Goal: Find specific page/section: Find specific page/section

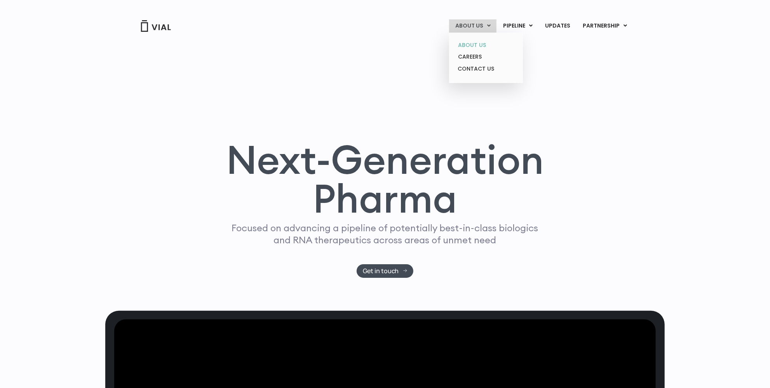
click at [475, 46] on link "ABOUT US" at bounding box center [486, 45] width 68 height 12
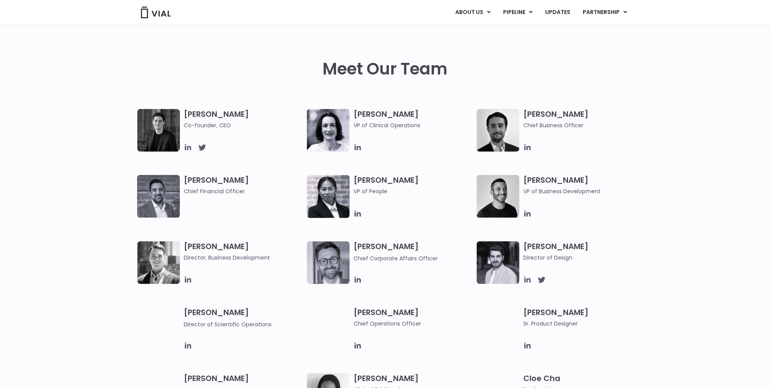
scroll to position [353, 0]
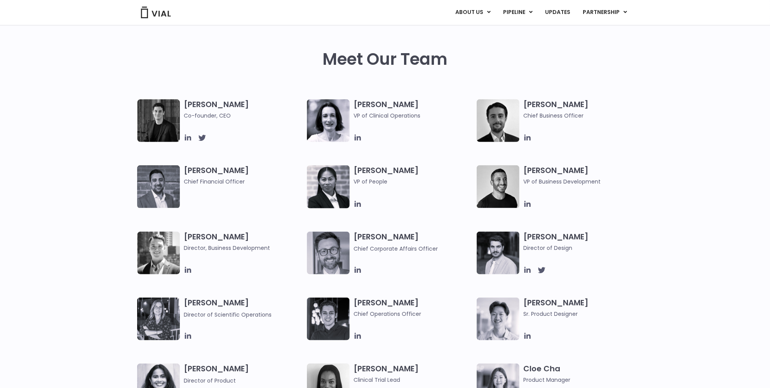
click at [620, 188] on div "[PERSON_NAME] VP of Business Development" at bounding box center [584, 186] width 123 height 43
click at [527, 137] on icon at bounding box center [527, 138] width 6 height 6
